Goal: Task Accomplishment & Management: Use online tool/utility

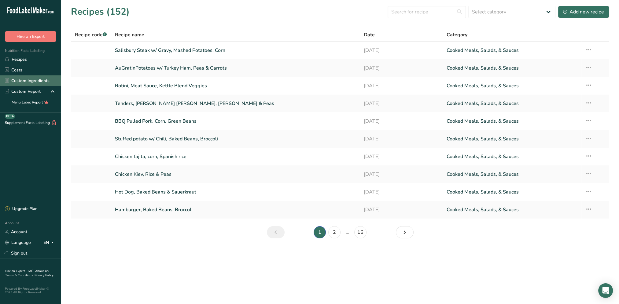
click at [23, 79] on link "Custom Ingredients" at bounding box center [30, 80] width 61 height 11
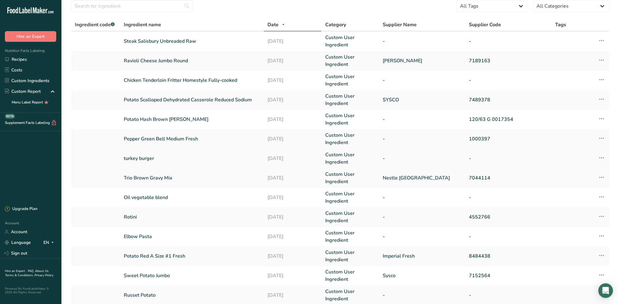
scroll to position [61, 0]
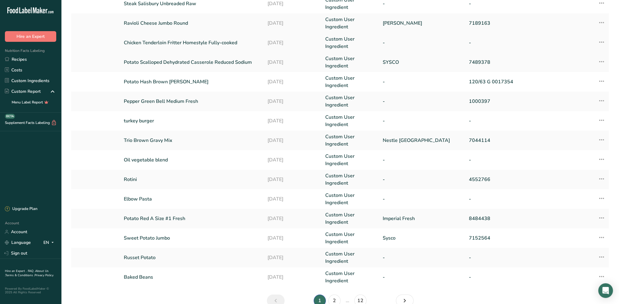
click at [161, 40] on link "Chicken Tenderloin Fritter Homestyle Fully-cooked" at bounding box center [192, 42] width 136 height 7
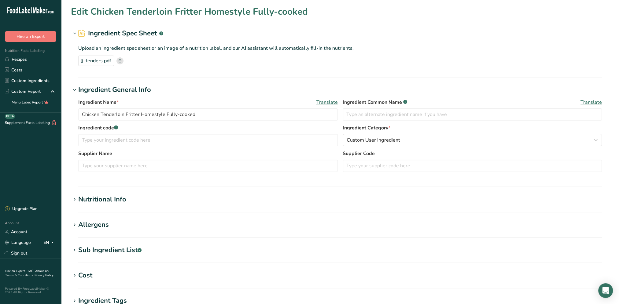
type input "0"
type KJ "0"
type Fat "0"
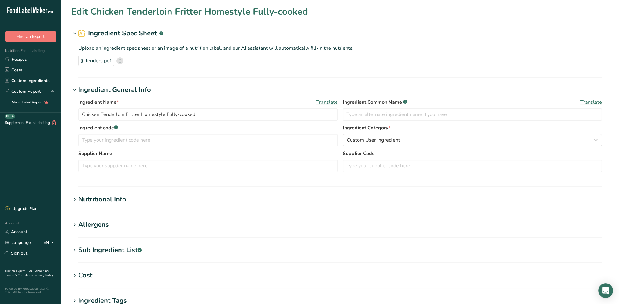
type input "0"
type Carbohydrates "0"
type Fiber "0"
type Sugars "0"
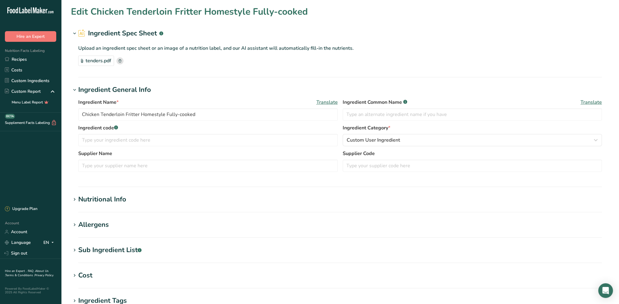
type Sugars "0"
type input "0"
click at [108, 198] on div "Nutritional Info" at bounding box center [102, 200] width 48 height 10
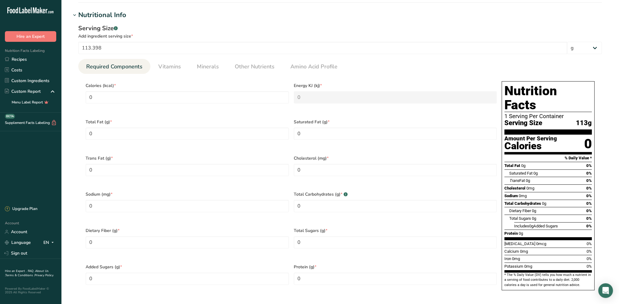
scroll to position [183, 0]
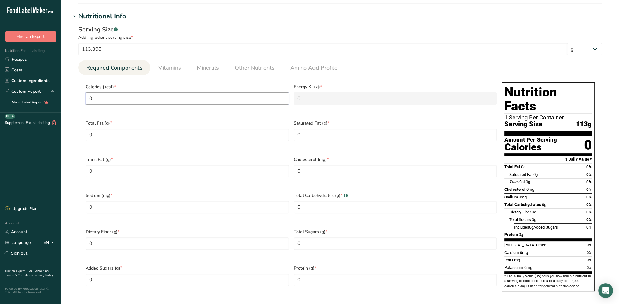
click at [120, 100] on input "0" at bounding box center [187, 99] width 203 height 12
drag, startPoint x: 126, startPoint y: 98, endPoint x: 83, endPoint y: 103, distance: 44.0
click at [83, 103] on section "Calories (kcal) * 0 Energy KJ (kj) * 0 Total Fat (g) * 0 Saturated Fat (g) * 0 …" at bounding box center [339, 189] width 523 height 228
type input "2"
type KJ "8.4"
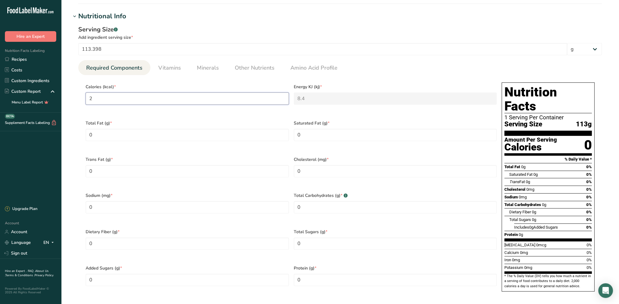
type input "28"
type KJ "117.2"
type input "280"
type KJ "1171.5"
type input "280"
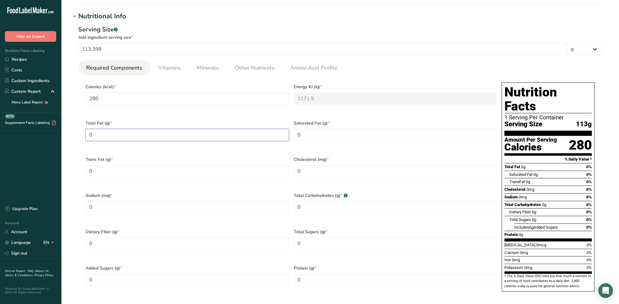
drag, startPoint x: 125, startPoint y: 133, endPoint x: 84, endPoint y: 136, distance: 40.7
click at [84, 136] on div "Total Fat (g) * 0" at bounding box center [187, 134] width 208 height 36
type Fat "14"
drag, startPoint x: 321, startPoint y: 130, endPoint x: 292, endPoint y: 134, distance: 29.6
click at [292, 134] on div "Saturated Fat (g) * 0" at bounding box center [395, 134] width 208 height 36
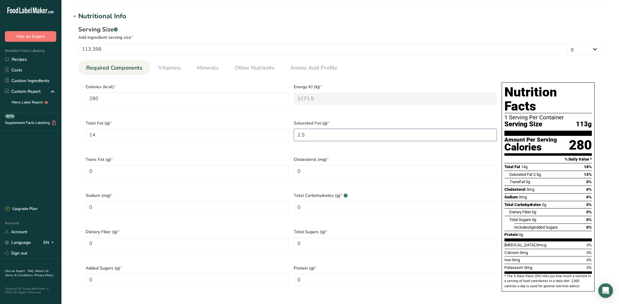
type Fat "2.5"
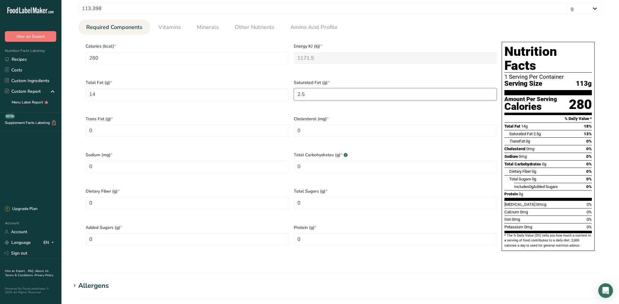
scroll to position [214, 0]
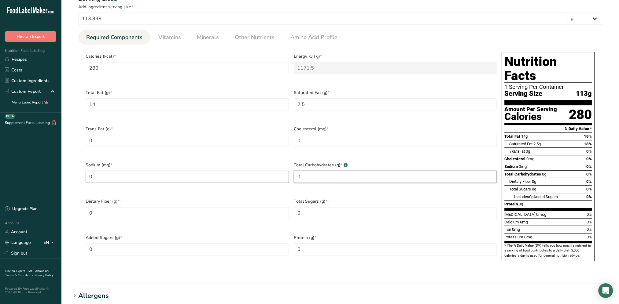
drag, startPoint x: 323, startPoint y: 170, endPoint x: 280, endPoint y: 173, distance: 42.9
click at [284, 175] on div "Calories (kcal) * 280 Energy KJ (kj) * 1171.5 Total Fat (g) * 14 Saturated Fat …" at bounding box center [291, 158] width 416 height 218
type Carbohydrates "17"
drag, startPoint x: 345, startPoint y: 137, endPoint x: 298, endPoint y: 133, distance: 47.5
click at [298, 135] on input "0" at bounding box center [395, 141] width 203 height 12
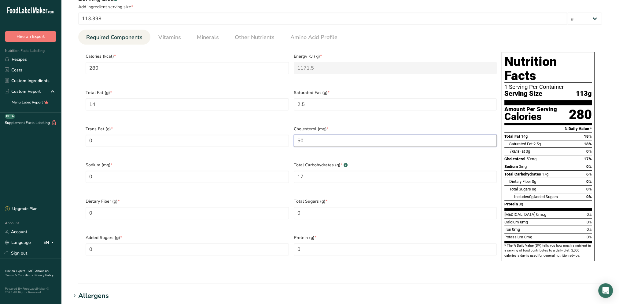
type input "50"
click at [259, 158] on div "Sodium (mg) * 0" at bounding box center [187, 176] width 208 height 36
drag, startPoint x: 101, startPoint y: 171, endPoint x: 81, endPoint y: 169, distance: 20.3
click at [81, 169] on section "Calories (kcal) * 280 Energy KJ (kj) * 1171.5 Total Fat (g) * 14 Saturated Fat …" at bounding box center [339, 159] width 523 height 228
type input "670"
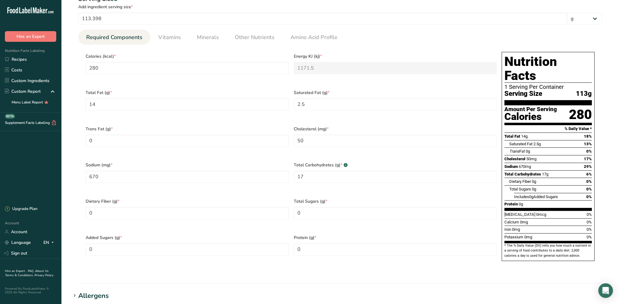
click at [231, 150] on div "Trans Fat (g) * 0" at bounding box center [187, 140] width 208 height 36
drag, startPoint x: 124, startPoint y: 197, endPoint x: 88, endPoint y: 201, distance: 35.6
click at [88, 207] on Fiber "0" at bounding box center [187, 213] width 203 height 12
type Fiber "1"
click at [324, 183] on div "Total Carbohydrates (g) * .a-a{fill:#347362;}.b-a{fill:#fff;} 17" at bounding box center [395, 176] width 208 height 36
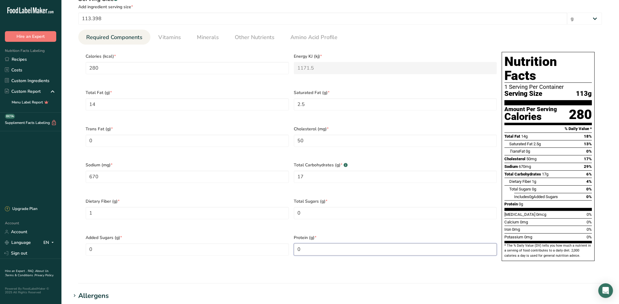
drag, startPoint x: 312, startPoint y: 234, endPoint x: 292, endPoint y: 235, distance: 19.2
click at [292, 235] on div "Protein (g) * 0" at bounding box center [395, 249] width 208 height 36
type input "21"
click at [221, 231] on div "Added Sugars (g) * 0" at bounding box center [187, 249] width 208 height 36
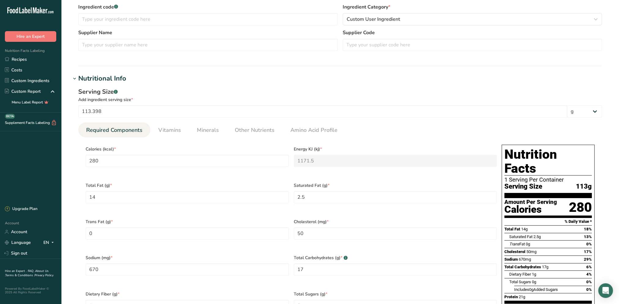
scroll to position [92, 0]
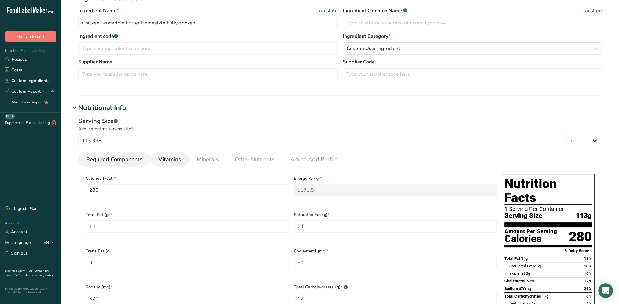
click at [180, 156] on span "Vitamins" at bounding box center [169, 159] width 23 height 8
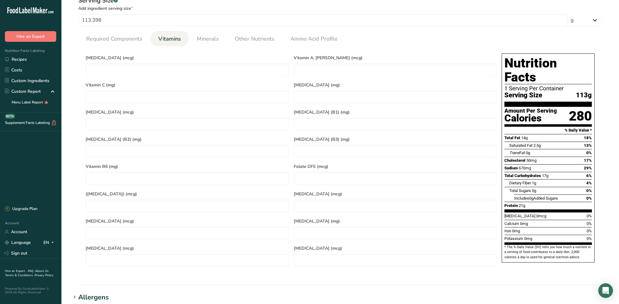
scroll to position [214, 0]
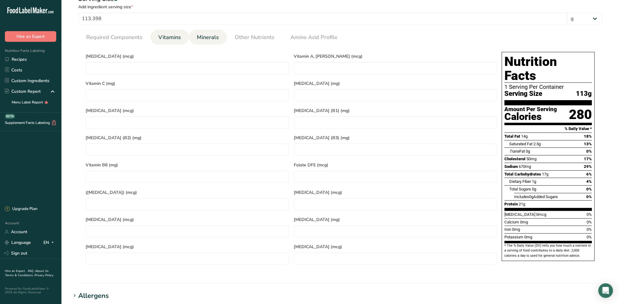
click at [205, 39] on span "Minerals" at bounding box center [208, 37] width 22 height 8
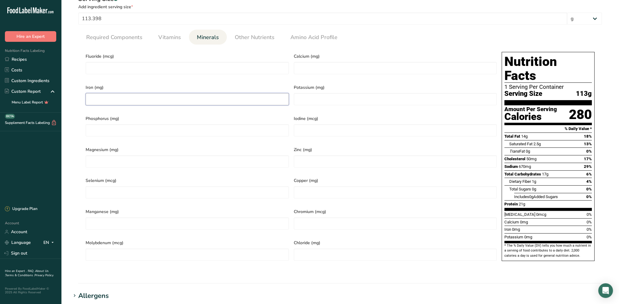
click at [108, 101] on input "number" at bounding box center [187, 99] width 203 height 12
type input "6"
click at [317, 63] on input "number" at bounding box center [395, 68] width 203 height 12
type input "2"
click at [369, 53] on span "Calcium (mg)" at bounding box center [395, 56] width 203 height 6
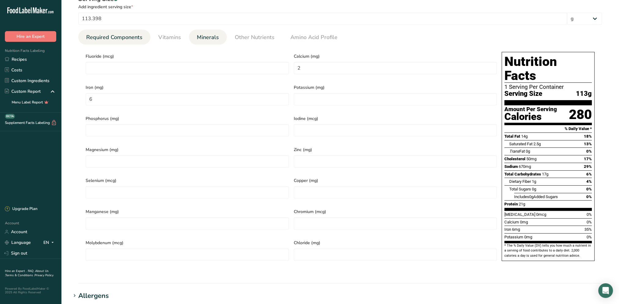
click at [116, 39] on span "Required Components" at bounding box center [114, 37] width 56 height 8
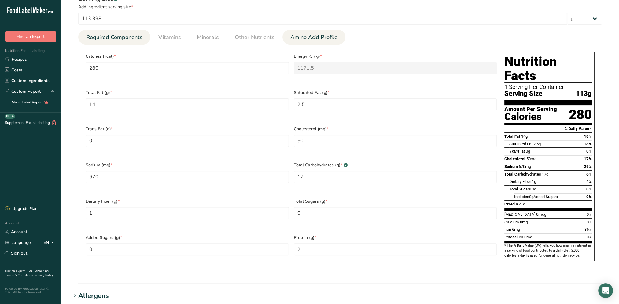
click at [306, 40] on span "Amino Acid Profile" at bounding box center [313, 37] width 47 height 8
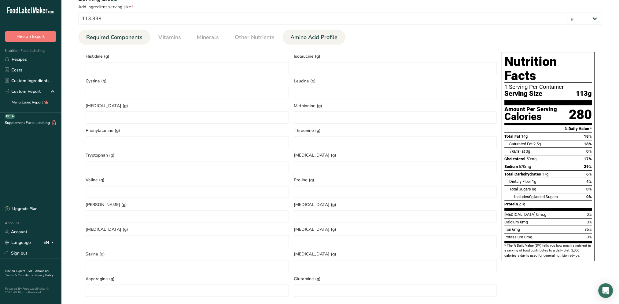
click at [140, 34] on span "Required Components" at bounding box center [114, 37] width 56 height 8
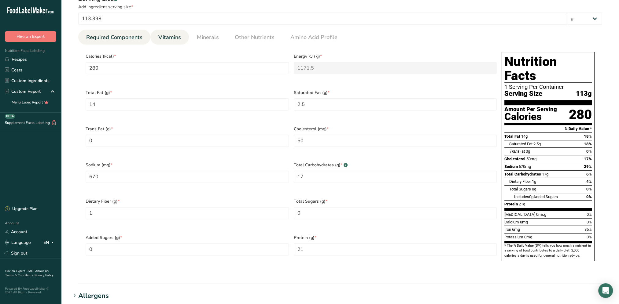
click at [173, 35] on span "Vitamins" at bounding box center [169, 37] width 23 height 8
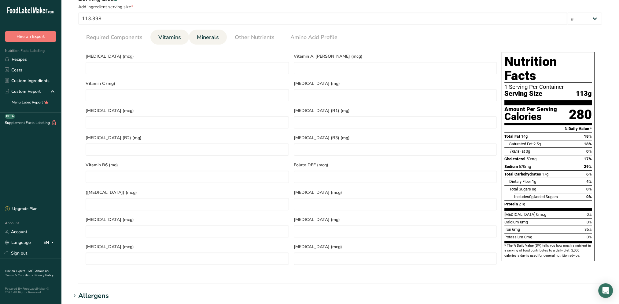
click at [211, 36] on span "Minerals" at bounding box center [208, 37] width 22 height 8
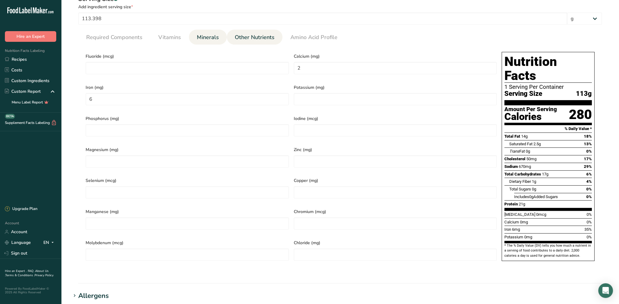
click at [253, 37] on span "Other Nutrients" at bounding box center [255, 37] width 40 height 8
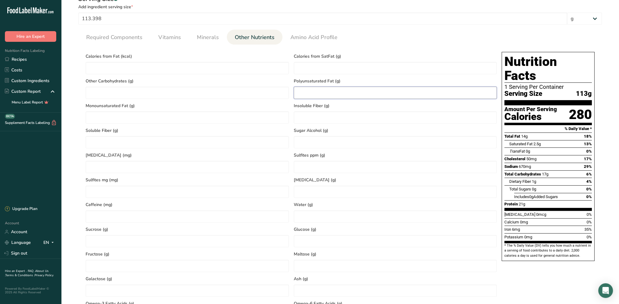
click at [305, 95] on Fat "number" at bounding box center [395, 93] width 203 height 12
type Fat "8"
click at [164, 119] on Fat "number" at bounding box center [187, 117] width 203 height 12
type Fat "4"
click at [78, 151] on section "Calories (kcal) * 280 Energy KJ (kj) * 1171.5 Total Fat (g) * 14 Saturated Fat …" at bounding box center [339, 186] width 523 height 282
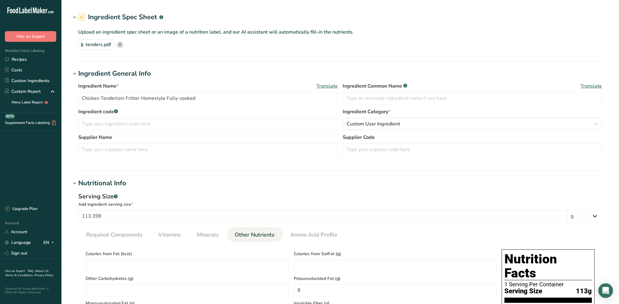
scroll to position [0, 0]
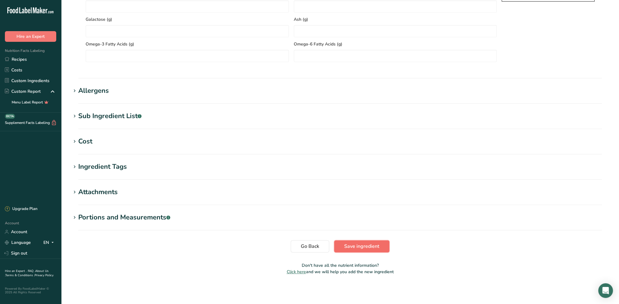
click at [362, 246] on span "Save ingredient" at bounding box center [361, 246] width 35 height 7
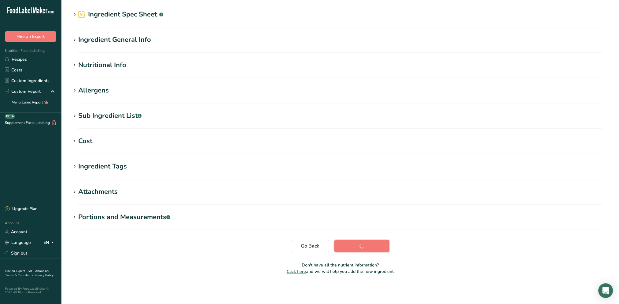
scroll to position [19, 0]
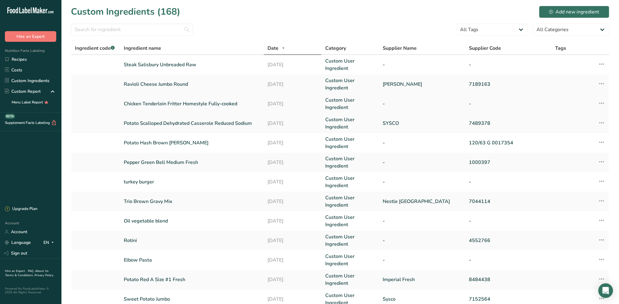
click at [153, 104] on link "Chicken Tenderloin Fritter Homestyle Fully-cooked" at bounding box center [192, 103] width 136 height 7
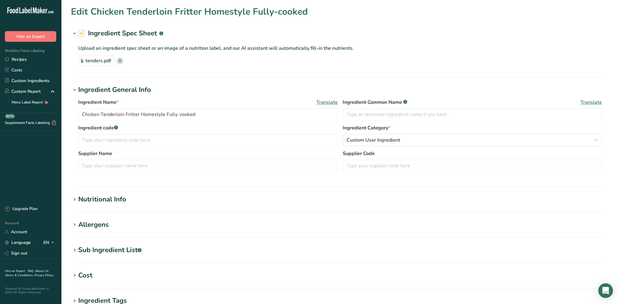
type input "280"
type KJ "1171.5"
type Fat "14"
type Fat "2.5"
type Fat "0"
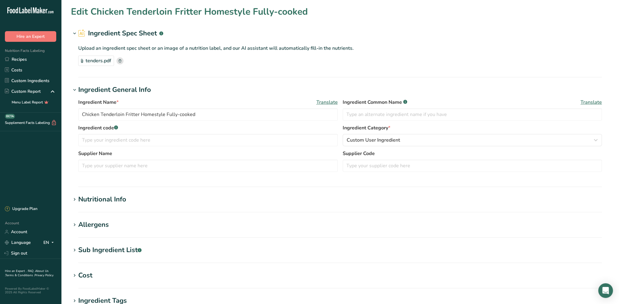
type input "50"
type input "670"
type Carbohydrates "17"
type Fiber "1"
type Sugars "0"
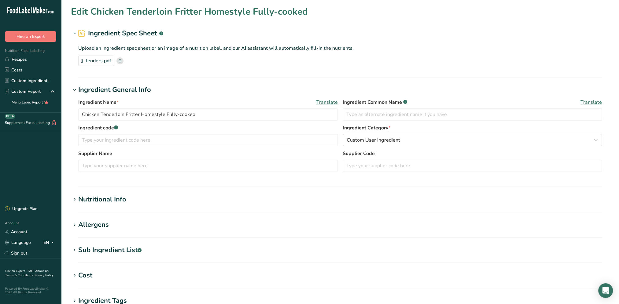
type Sugars "0"
type input "21"
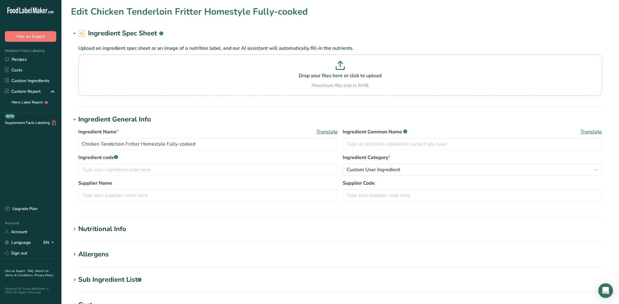
click at [100, 231] on div "Nutritional Info" at bounding box center [102, 229] width 48 height 10
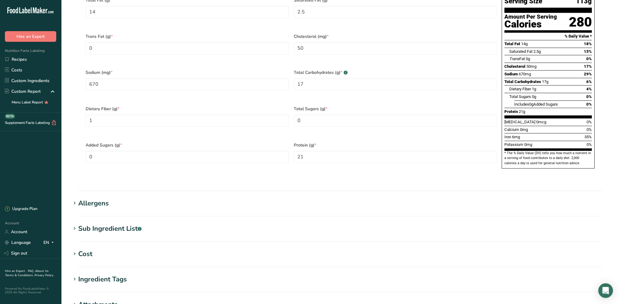
click at [97, 199] on div "Allergens" at bounding box center [93, 204] width 31 height 10
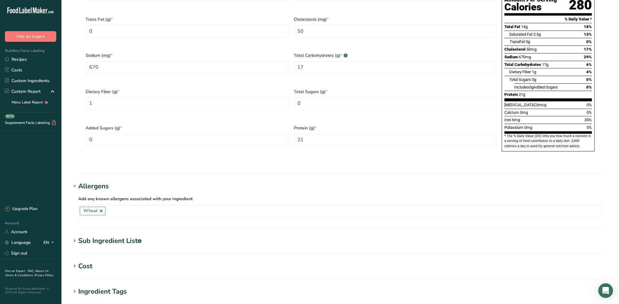
scroll to position [367, 0]
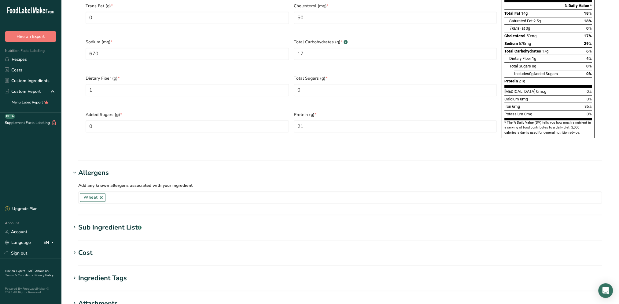
click at [121, 223] on div "Sub Ingredient List .a-a{fill:#347362;}.b-a{fill:#fff;}" at bounding box center [109, 228] width 63 height 10
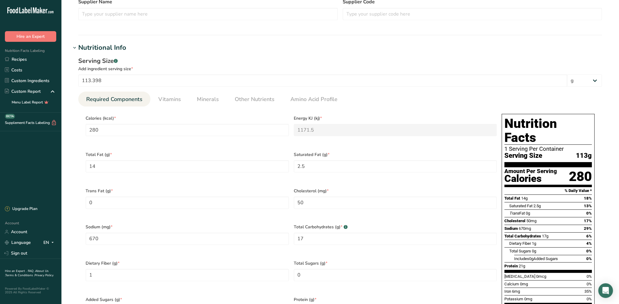
scroll to position [122, 0]
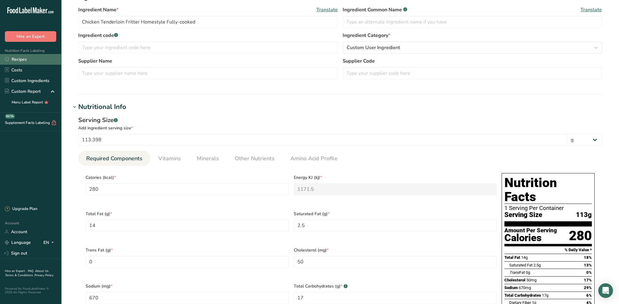
click at [24, 60] on link "Recipes" at bounding box center [30, 59] width 61 height 11
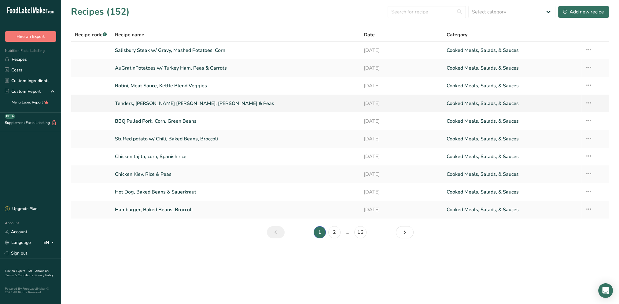
click at [146, 103] on link "Tenders, [PERSON_NAME] [PERSON_NAME], [PERSON_NAME] & Peas" at bounding box center [235, 103] width 241 height 13
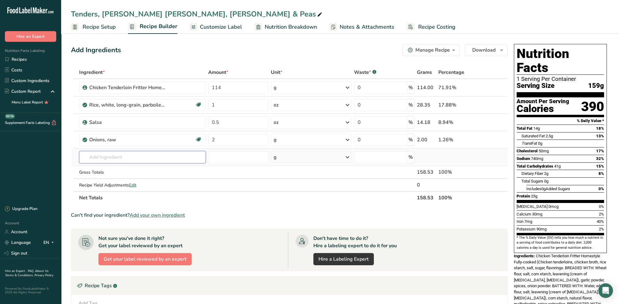
click at [130, 158] on input "text" at bounding box center [142, 157] width 126 height 12
drag, startPoint x: 131, startPoint y: 157, endPoint x: 85, endPoint y: 160, distance: 46.6
click at [85, 160] on input "irish blend" at bounding box center [142, 157] width 126 height 12
click at [126, 155] on input "irish blend" at bounding box center [142, 157] width 126 height 12
type input "irish blend"
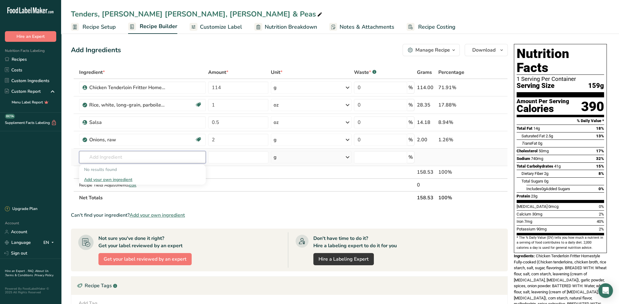
click at [136, 156] on input "text" at bounding box center [142, 157] width 126 height 12
click at [108, 179] on div "Add your own ingredient" at bounding box center [142, 180] width 117 height 6
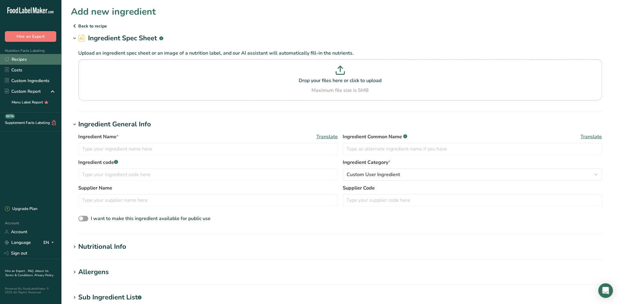
click at [17, 58] on link "Recipes" at bounding box center [30, 59] width 61 height 11
